Goal: Task Accomplishment & Management: Use online tool/utility

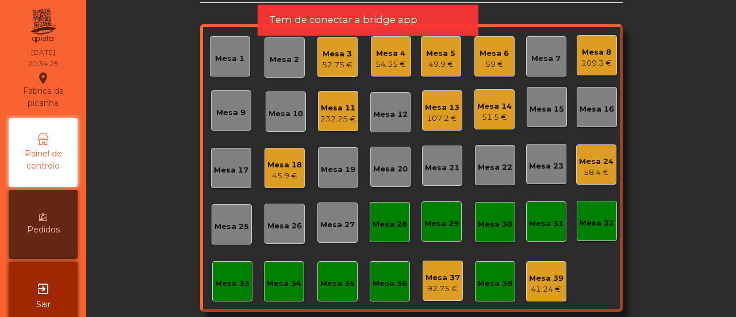
scroll to position [136, 0]
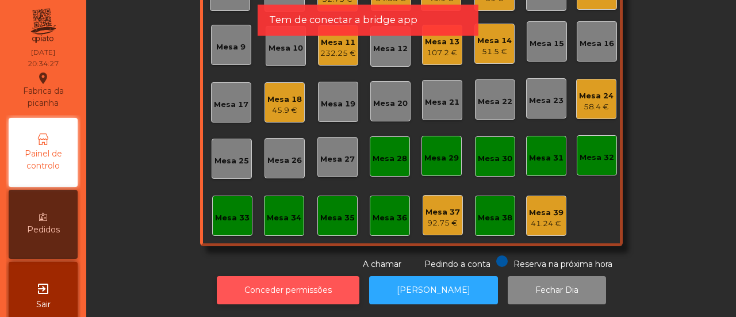
click at [257, 276] on button "Conceder permissões" at bounding box center [288, 290] width 143 height 28
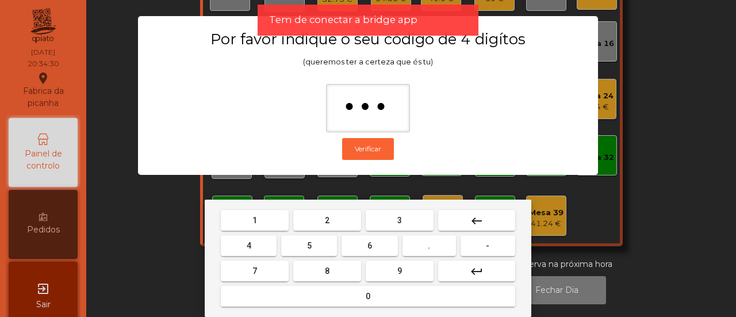
type input "****"
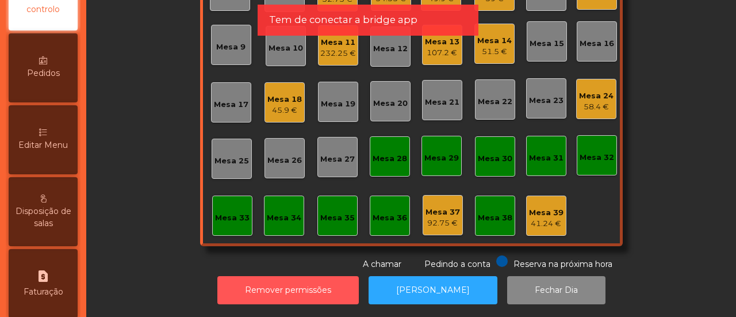
scroll to position [217, 0]
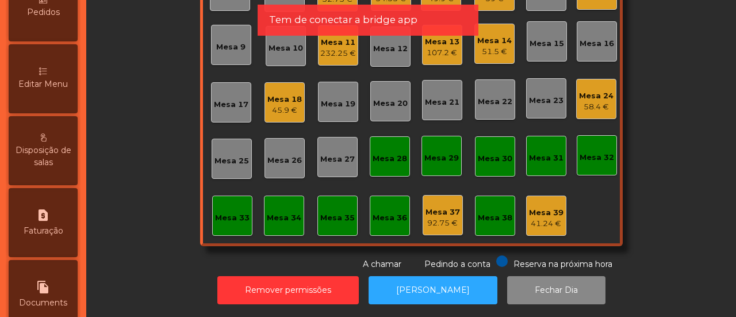
click at [49, 87] on span "Editar Menu" at bounding box center [42, 84] width 49 height 12
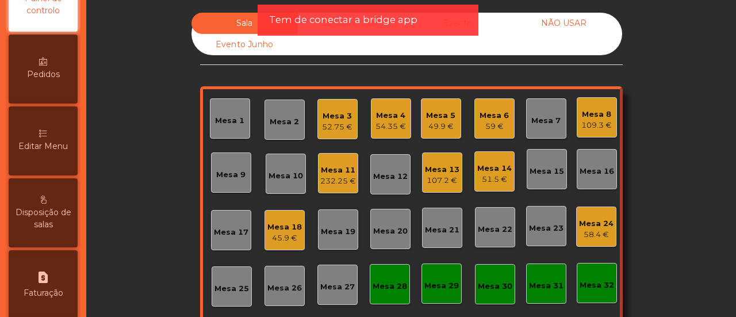
select select "*"
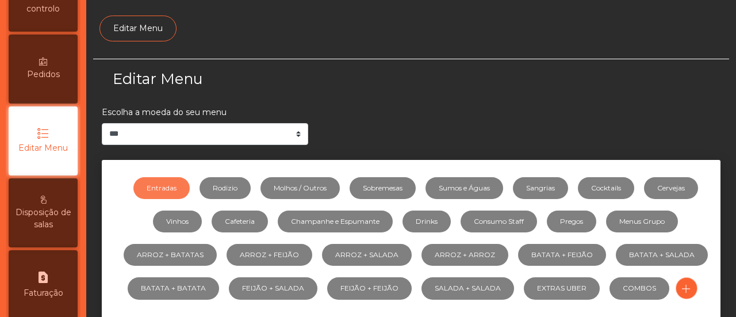
scroll to position [137, 0]
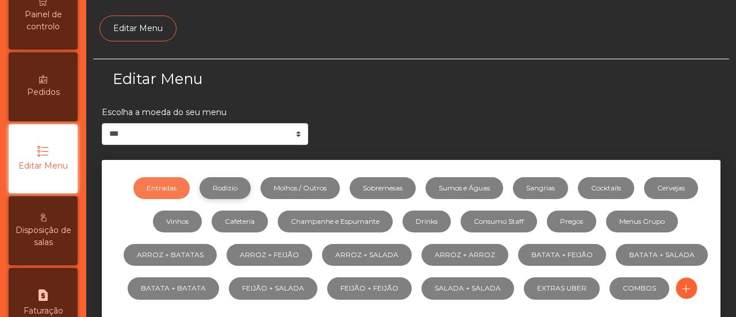
click at [215, 186] on link "Rodizio" at bounding box center [224, 188] width 51 height 22
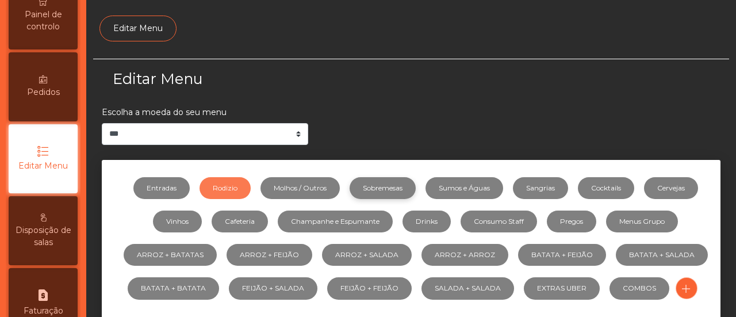
click at [399, 184] on link "Sobremesas" at bounding box center [382, 188] width 66 height 22
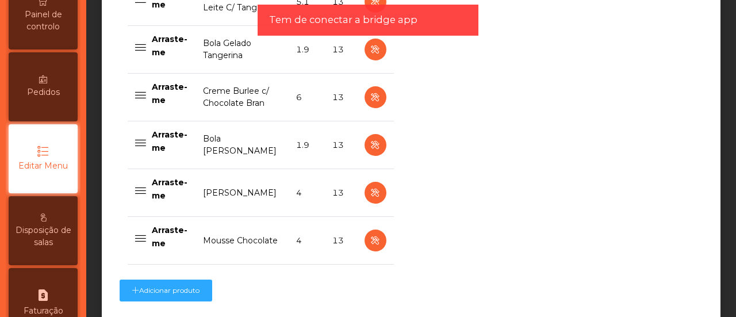
scroll to position [588, 0]
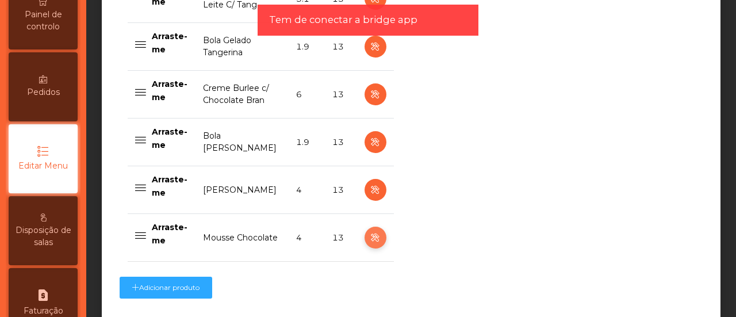
click at [379, 235] on button "button" at bounding box center [375, 237] width 22 height 22
select select "**"
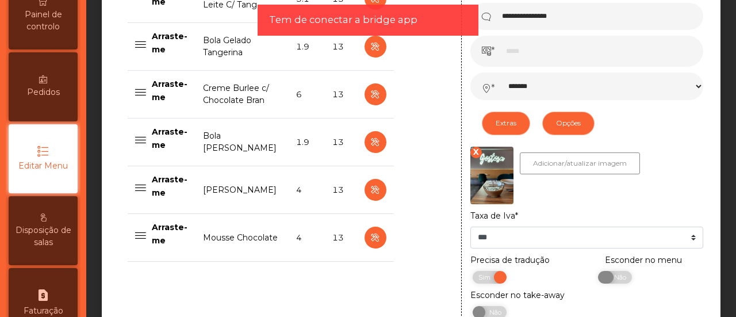
click at [619, 279] on span "Não" at bounding box center [618, 277] width 29 height 13
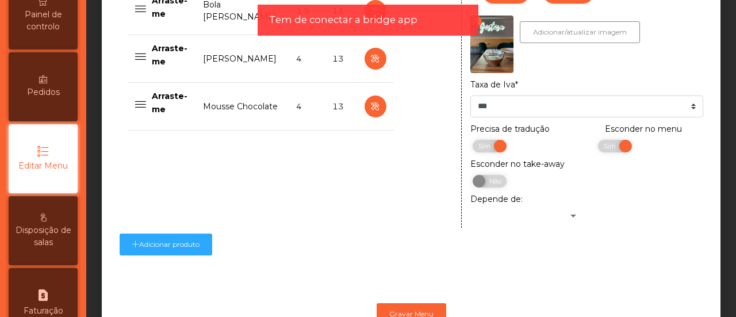
scroll to position [765, 0]
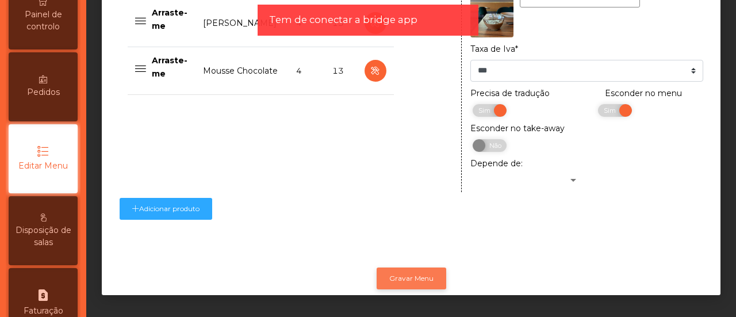
click at [425, 268] on button "Gravar Menu" at bounding box center [411, 278] width 70 height 22
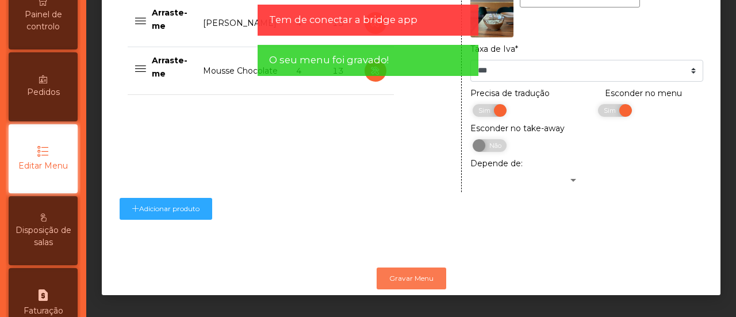
scroll to position [0, 0]
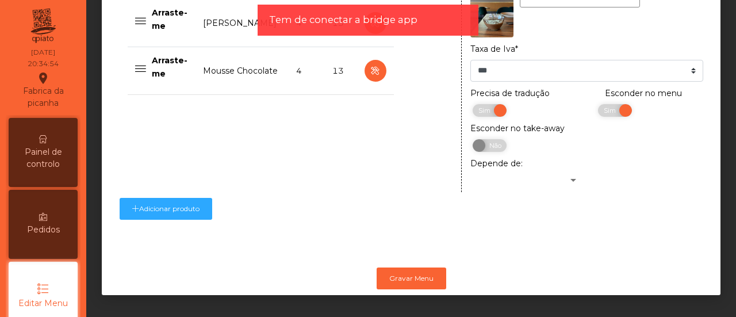
click at [53, 143] on div "Painel de controlo" at bounding box center [43, 152] width 69 height 69
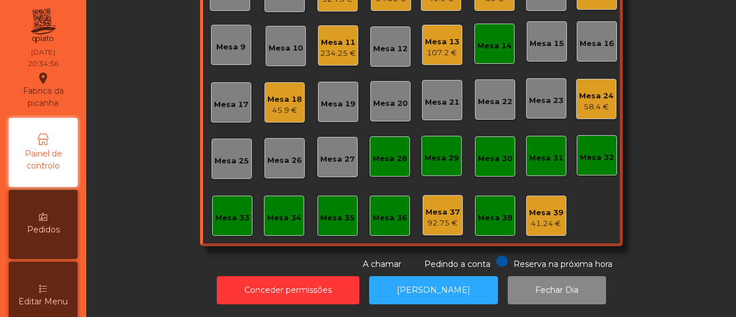
click at [503, 46] on div "Mesa 14" at bounding box center [494, 44] width 40 height 40
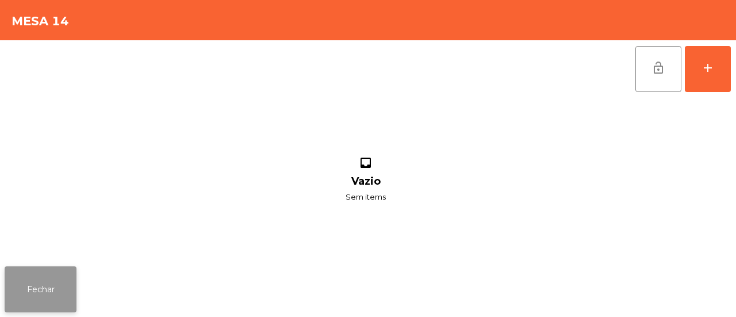
click at [57, 280] on button "Fechar" at bounding box center [41, 289] width 72 height 46
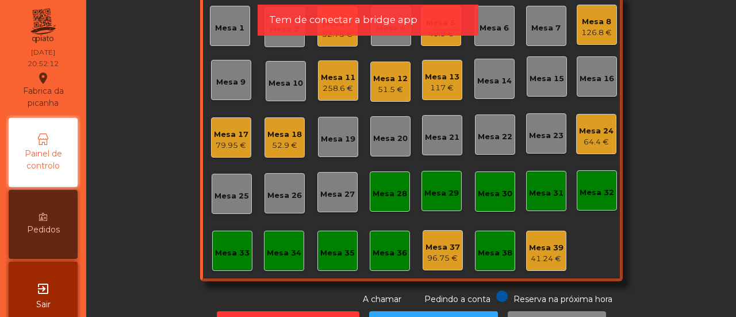
scroll to position [0, 0]
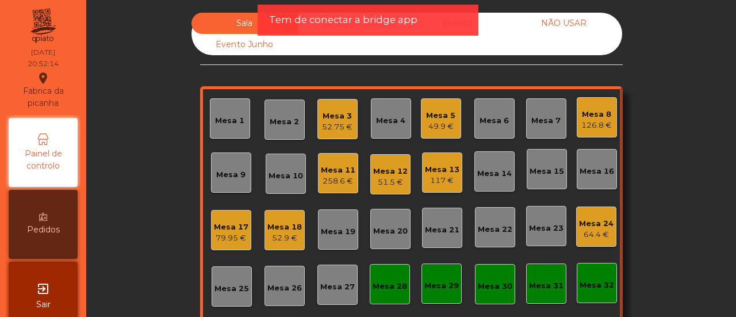
click at [383, 109] on div "Mesa 4" at bounding box center [391, 118] width 40 height 40
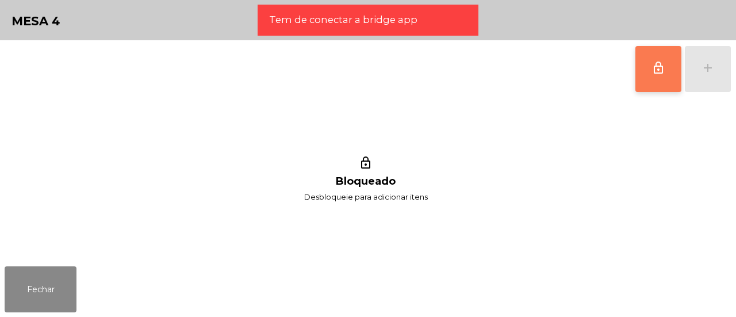
click at [661, 71] on span "lock_outline" at bounding box center [658, 68] width 14 height 14
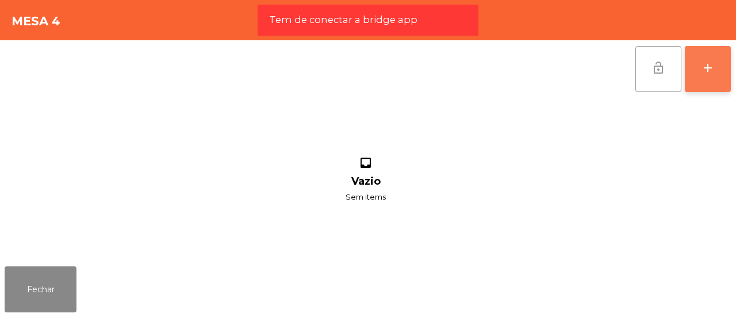
click at [724, 68] on button "add" at bounding box center [707, 69] width 46 height 46
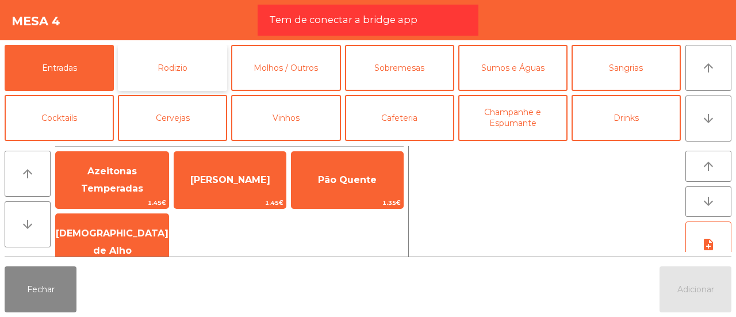
click at [198, 58] on button "Rodizio" at bounding box center [172, 68] width 109 height 46
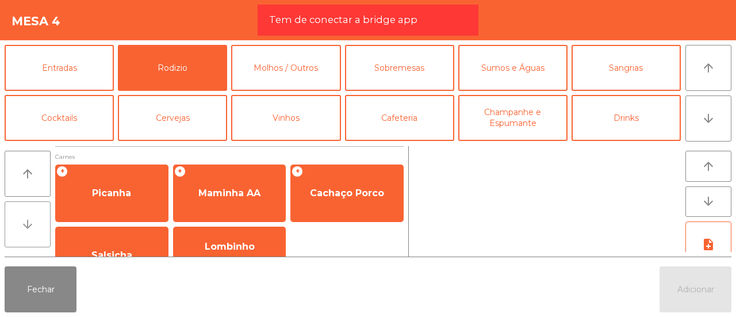
click at [30, 230] on icon "arrow_downward" at bounding box center [28, 224] width 14 height 14
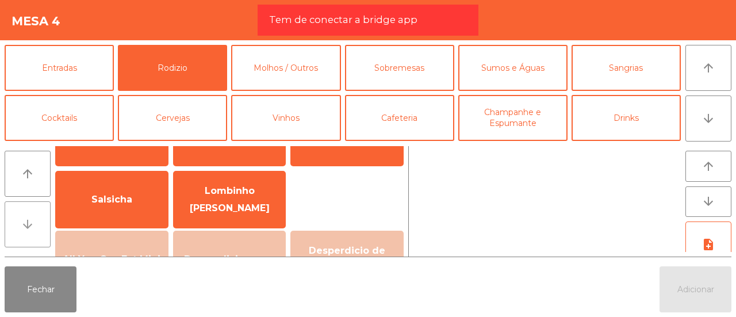
click at [30, 230] on icon "arrow_downward" at bounding box center [28, 224] width 14 height 14
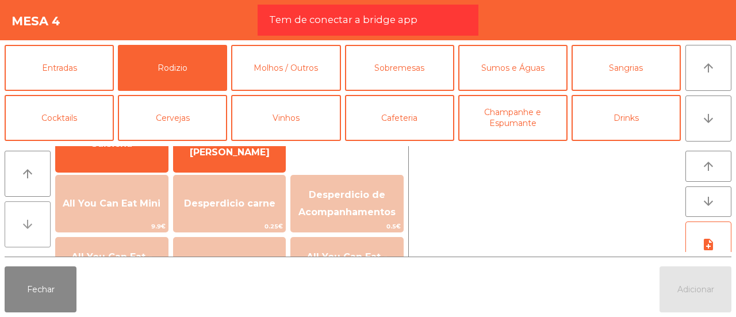
click at [30, 230] on icon "arrow_downward" at bounding box center [28, 224] width 14 height 14
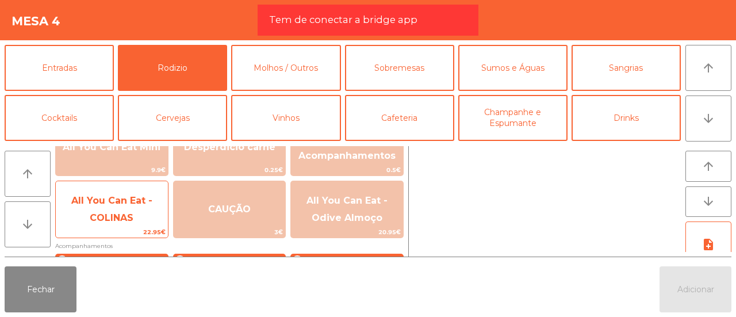
click at [92, 200] on span "All You Can Eat - COLINAS" at bounding box center [111, 209] width 81 height 28
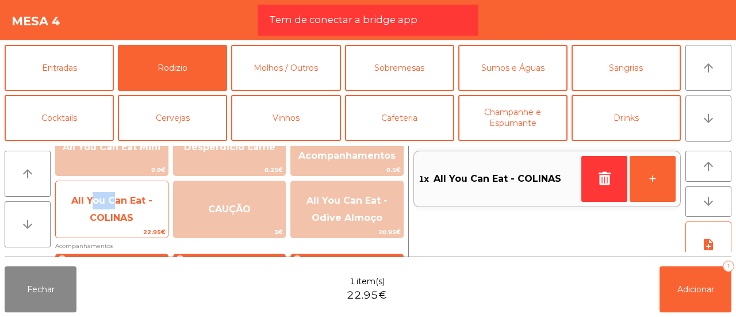
click at [92, 200] on span "All You Can Eat - COLINAS" at bounding box center [111, 209] width 81 height 28
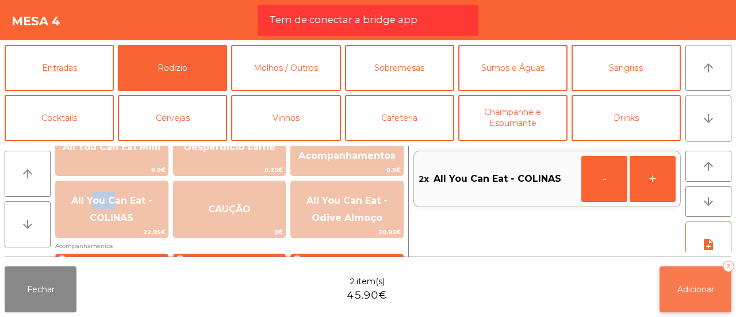
click at [728, 279] on button "Adicionar 2" at bounding box center [695, 289] width 72 height 46
